Goal: Navigation & Orientation: Understand site structure

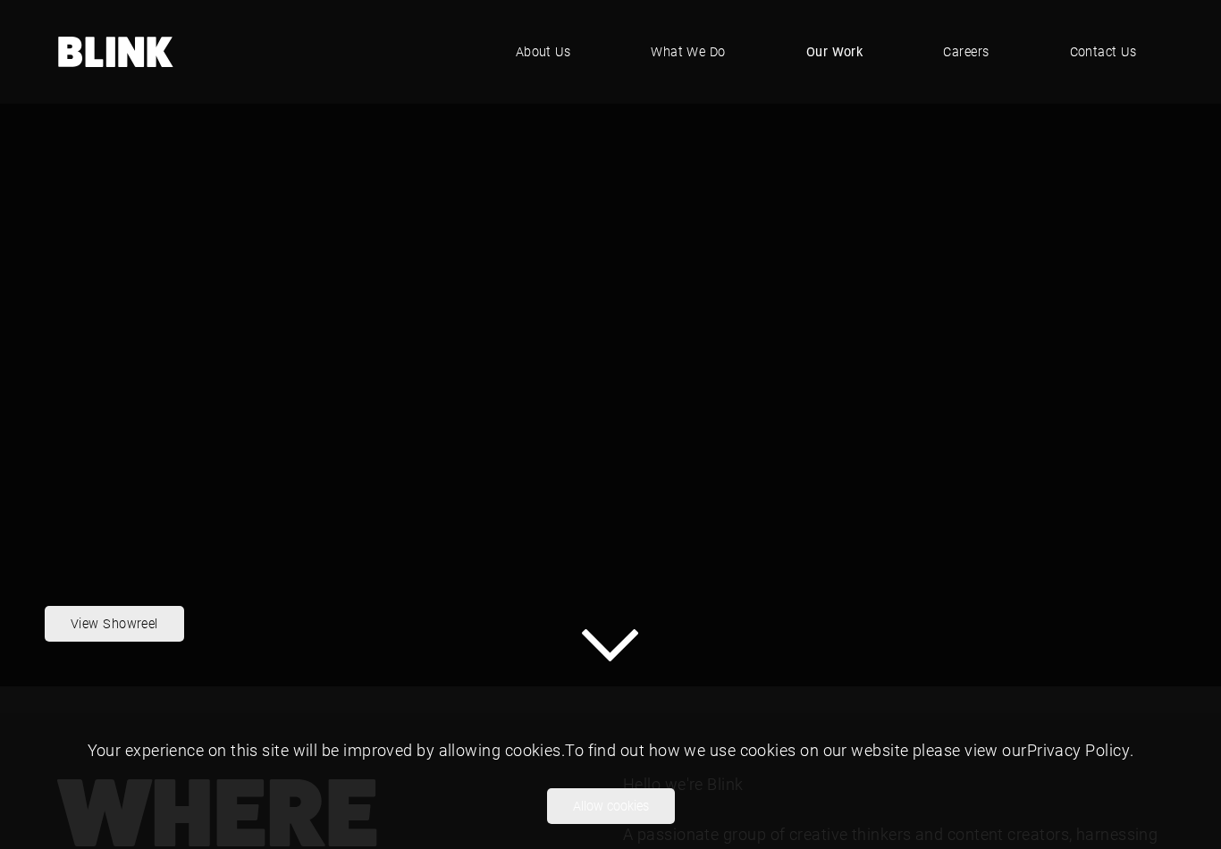
click at [819, 52] on span "Our Work" at bounding box center [834, 52] width 57 height 20
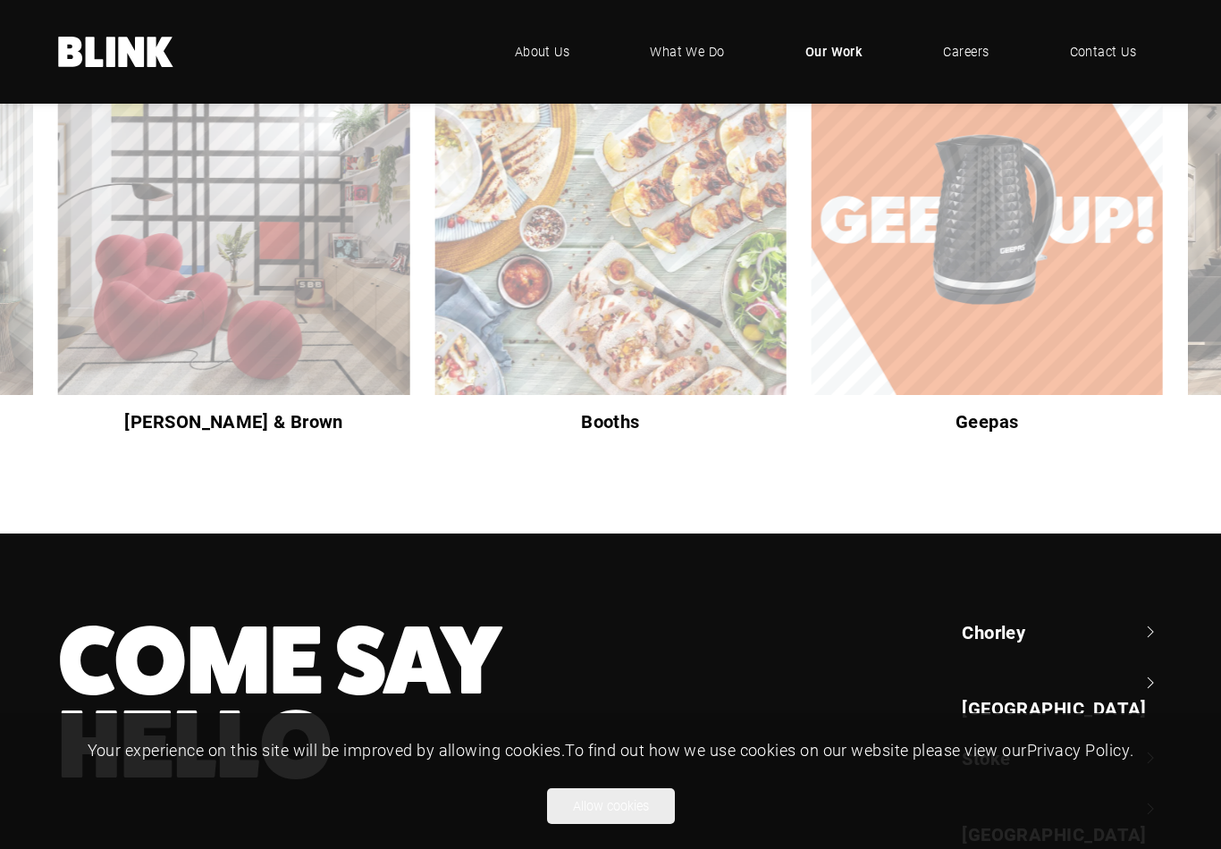
scroll to position [627, 0]
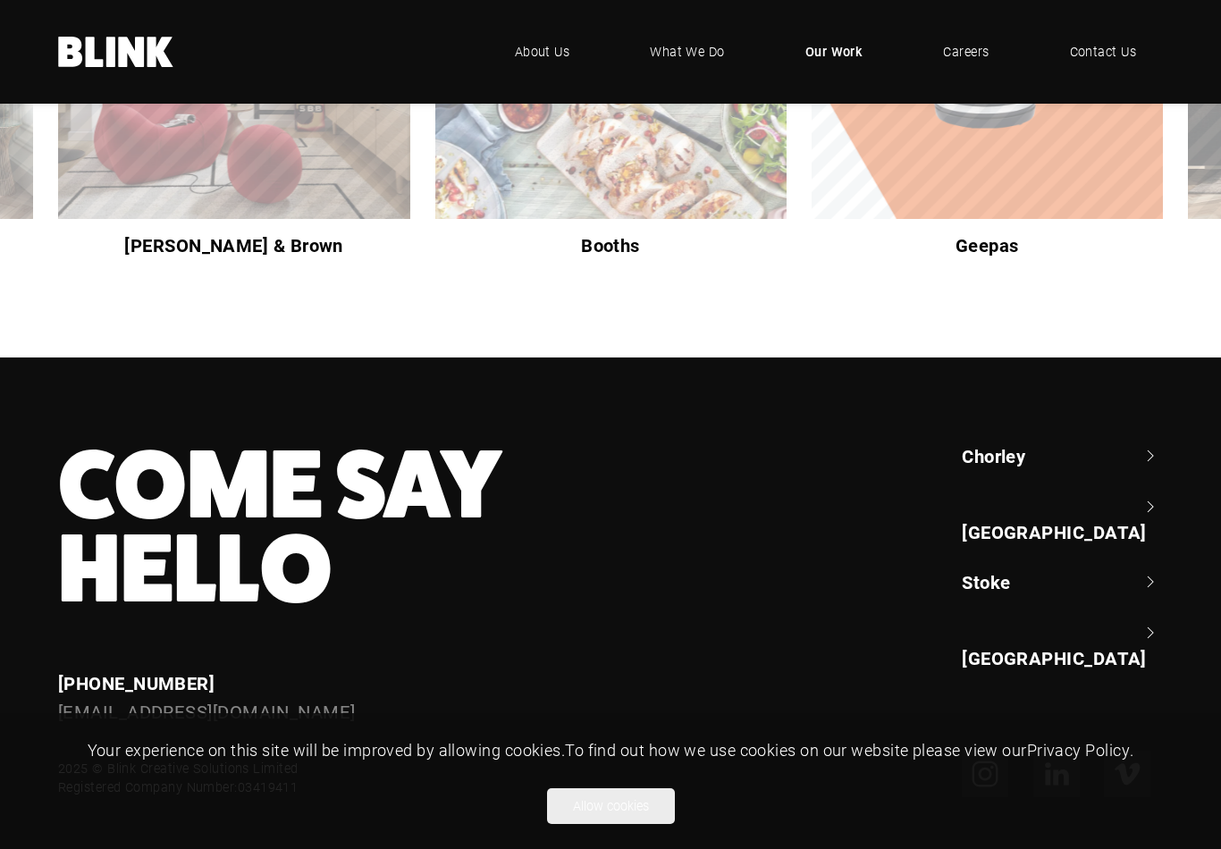
click at [1027, 567] on ul "Chorley +44 (0) 1257 264 494 Classic House, Xton Business Park, Euxton Lane, Ch…" at bounding box center [1062, 556] width 201 height 227
click at [1012, 569] on link "Stoke" at bounding box center [1062, 581] width 201 height 25
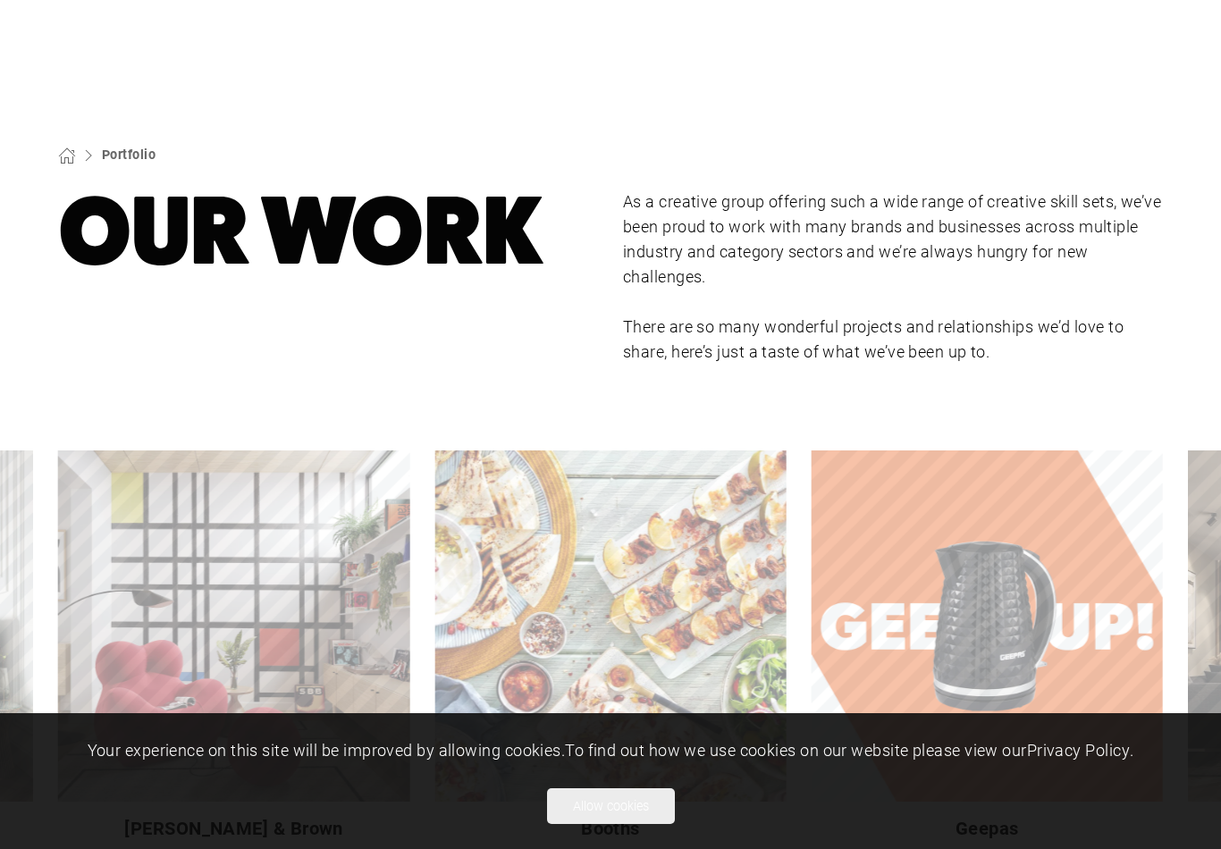
scroll to position [0, 0]
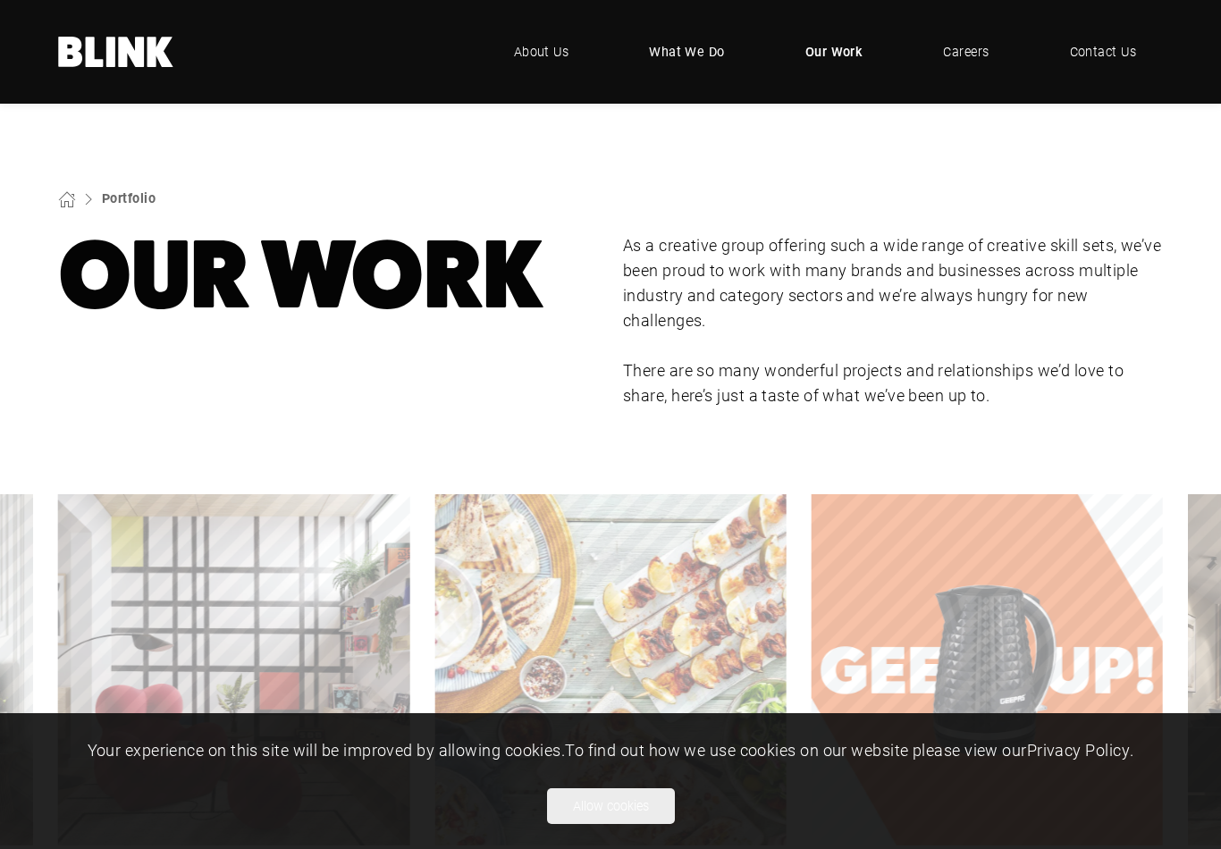
click at [670, 56] on span "What We Do" at bounding box center [687, 52] width 76 height 20
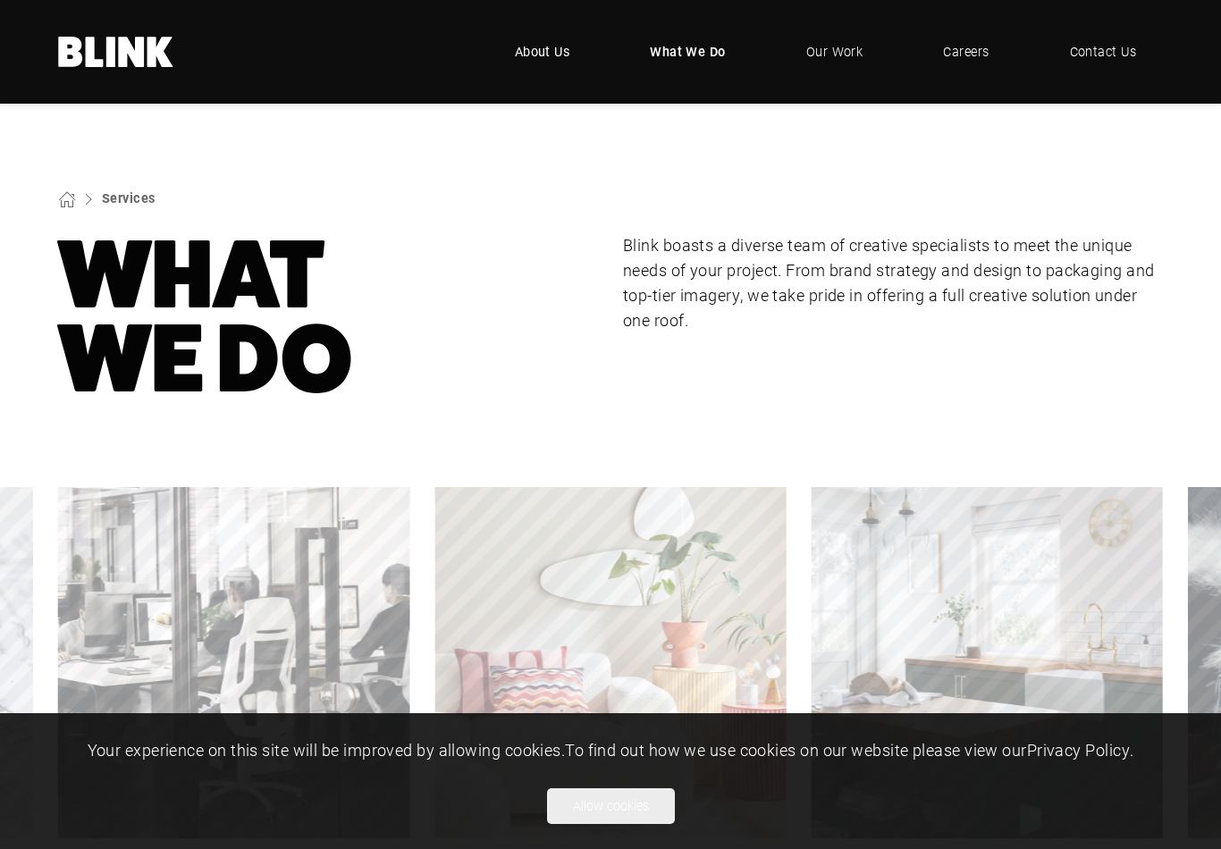
click at [566, 58] on span "About Us" at bounding box center [542, 52] width 55 height 20
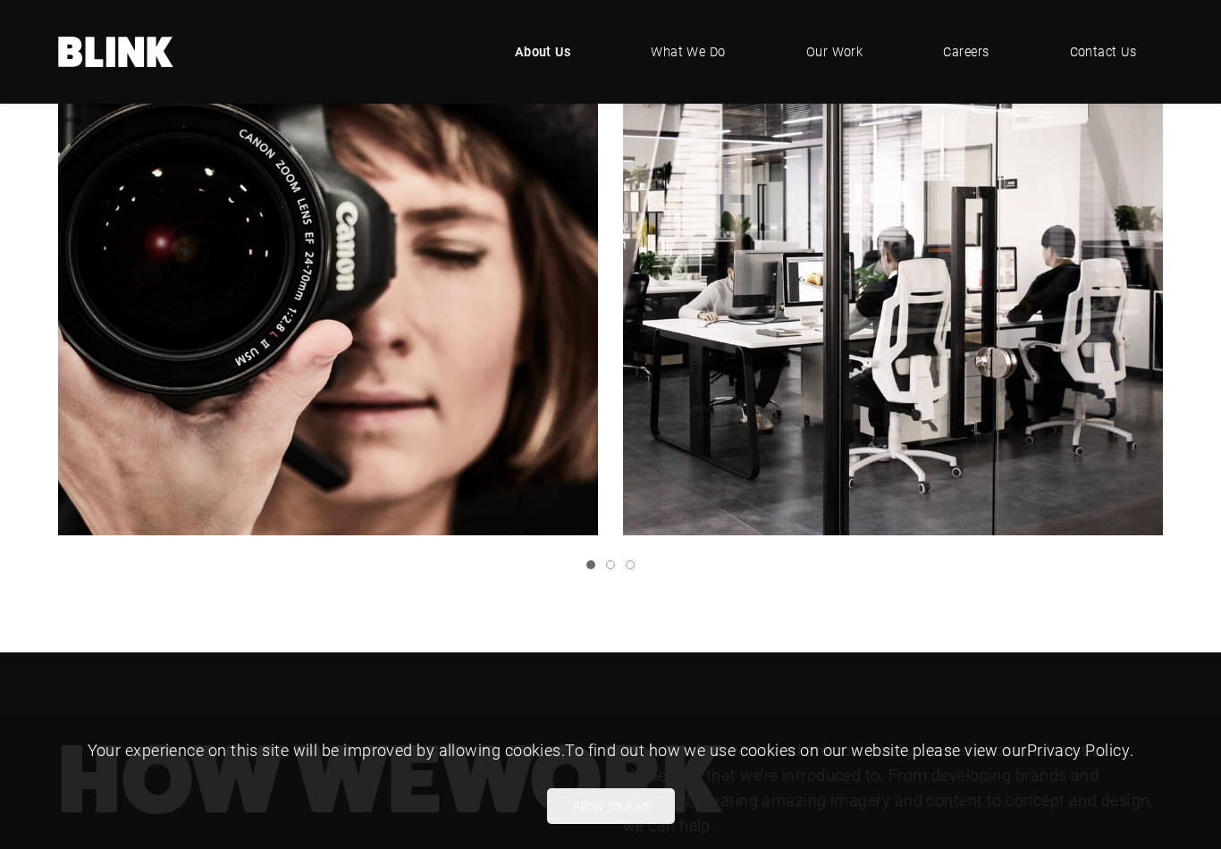
scroll to position [585, 0]
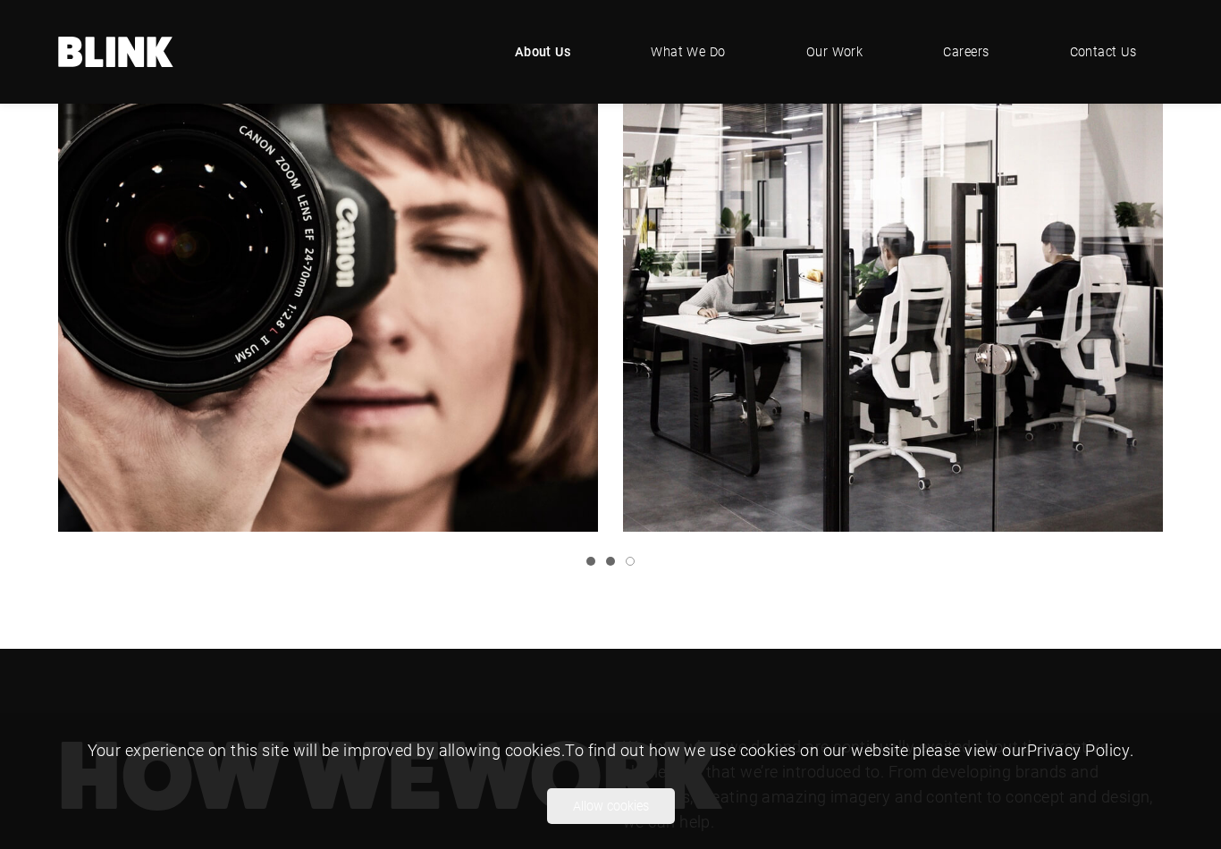
click at [609, 557] on link "Slide 2" at bounding box center [610, 561] width 9 height 9
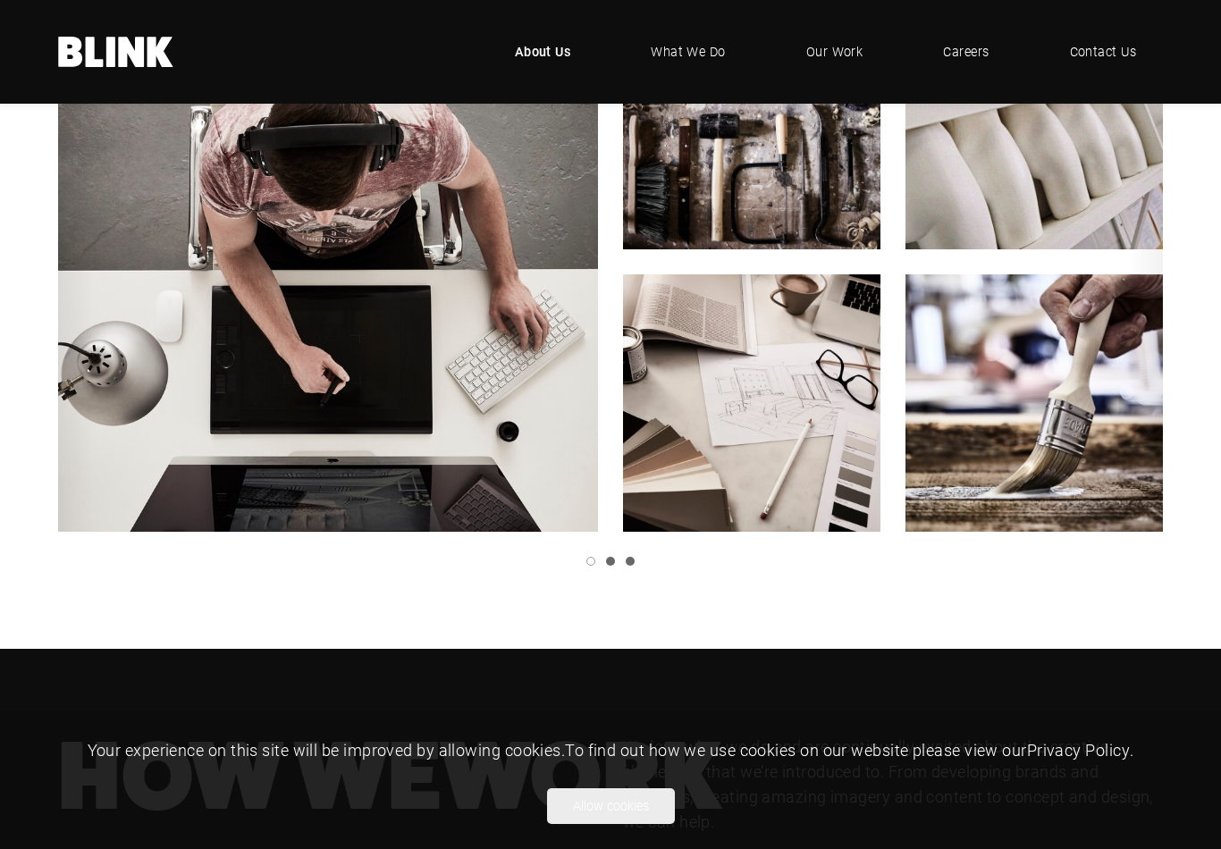
click at [628, 557] on link "Slide 3" at bounding box center [630, 561] width 9 height 9
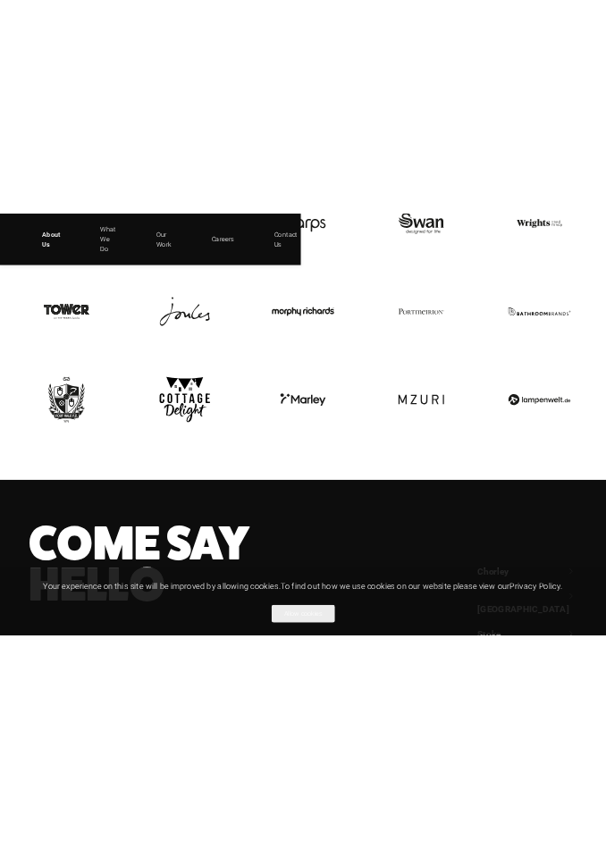
scroll to position [3083, 0]
